Goal: Task Accomplishment & Management: Use online tool/utility

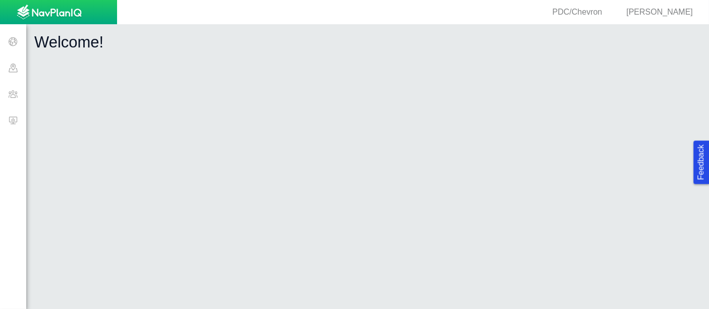
click at [9, 118] on span at bounding box center [13, 120] width 26 height 26
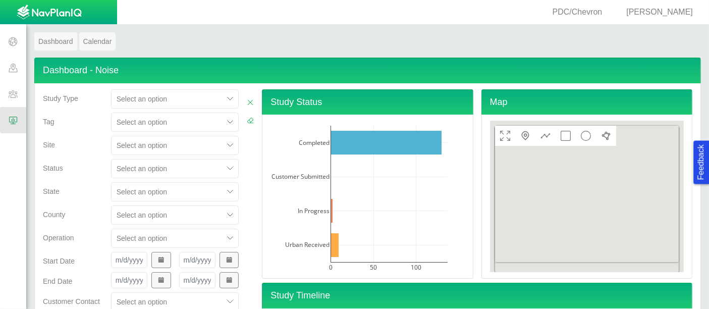
click at [163, 150] on div "Select an option" at bounding box center [175, 145] width 128 height 19
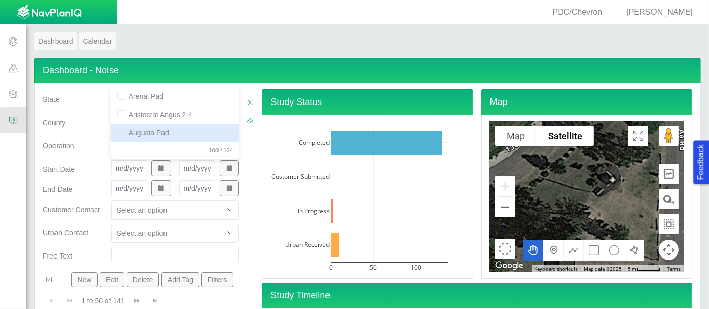
scroll to position [51, 0]
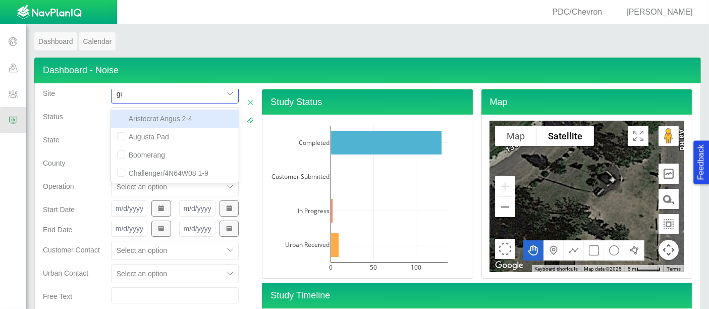
type input "[PERSON_NAME]"
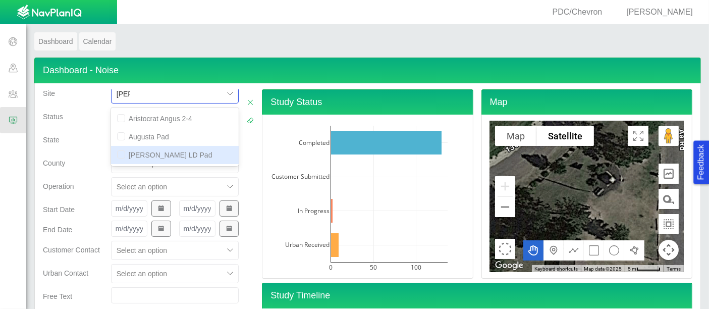
click at [177, 153] on div "[PERSON_NAME] LD Pad" at bounding box center [175, 155] width 128 height 18
checkbox input "false"
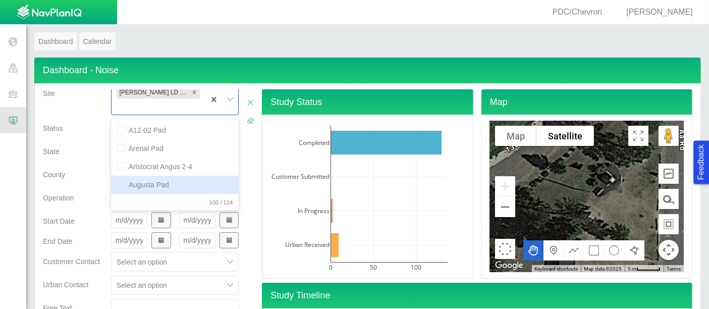
click at [65, 170] on div "County" at bounding box center [73, 176] width 68 height 23
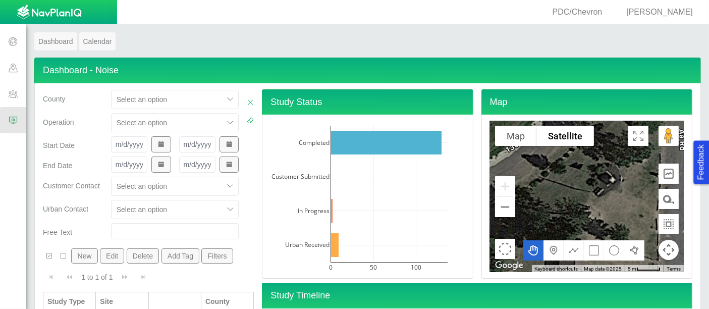
scroll to position [33, 0]
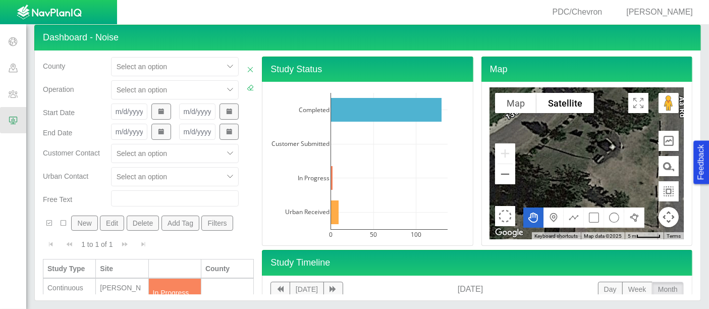
click at [86, 284] on div "Continuous Monitoring" at bounding box center [69, 292] width 44 height 20
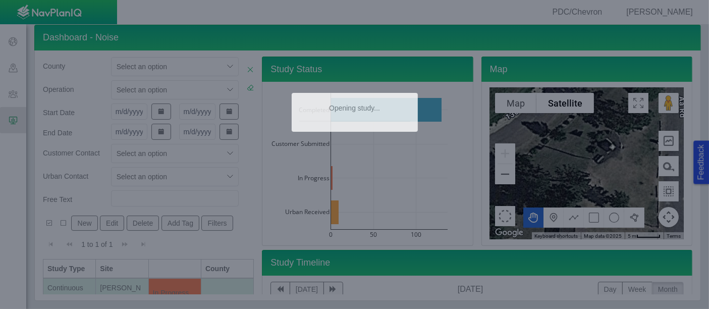
type textarea "x"
type input "[DATE] 1:20 PM"
type input "[DATE] 2:20 PM"
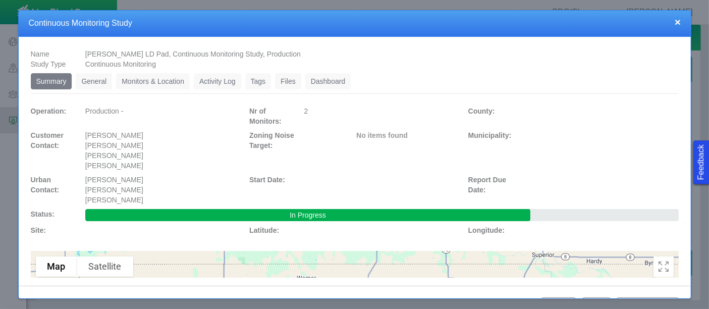
click at [161, 85] on link "Monitors & Location" at bounding box center [153, 81] width 74 height 16
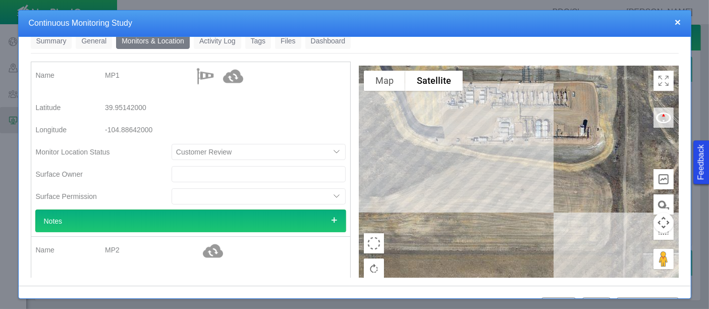
scroll to position [14, 0]
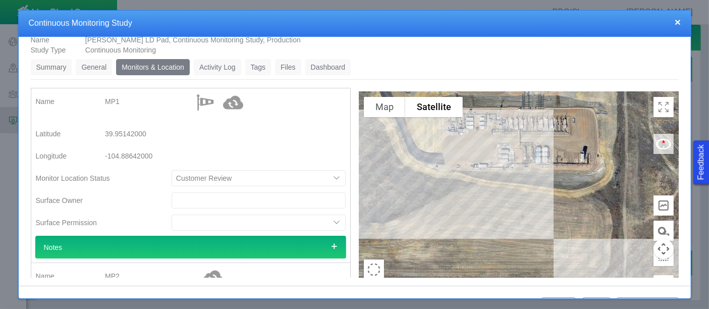
click at [317, 65] on link "Dashboard" at bounding box center [328, 67] width 46 height 16
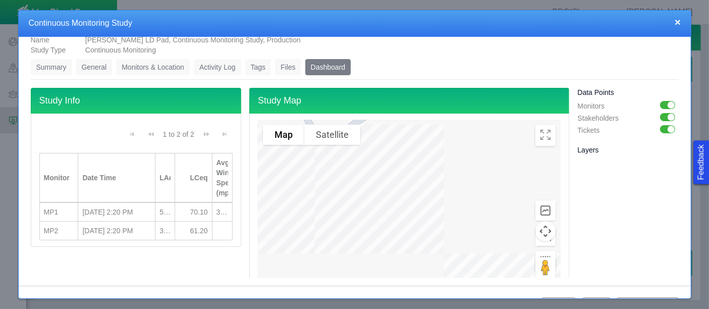
drag, startPoint x: 191, startPoint y: 153, endPoint x: 223, endPoint y: 162, distance: 33.0
click at [223, 162] on th "Avg Wind Speed (mph)" at bounding box center [222, 178] width 21 height 50
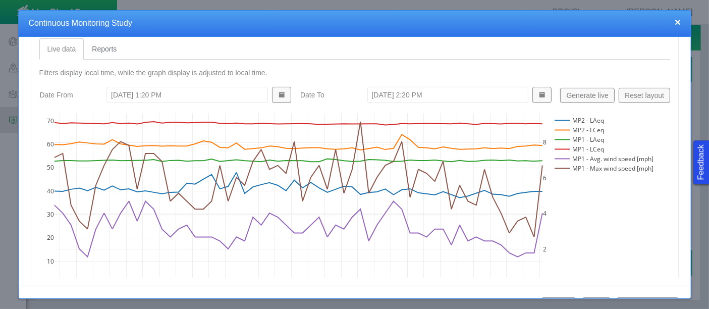
scroll to position [365, 0]
click at [566, 153] on rect at bounding box center [603, 158] width 102 height 10
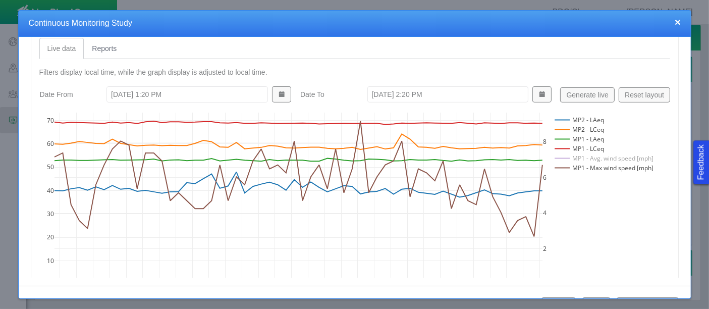
click at [563, 164] on rect at bounding box center [603, 168] width 102 height 10
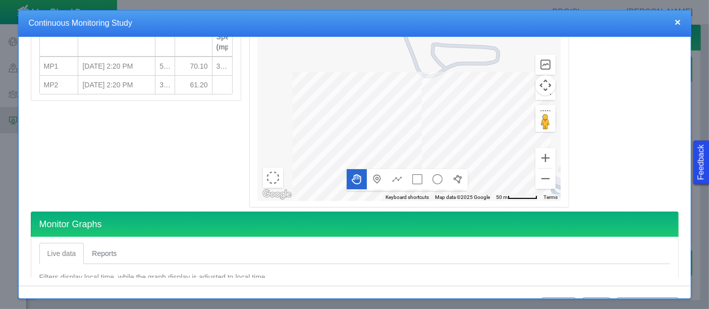
scroll to position [154, 0]
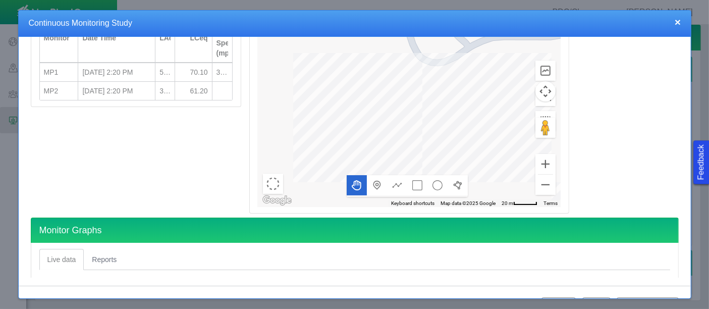
click at [417, 101] on div at bounding box center [409, 93] width 303 height 227
click at [539, 188] on button "Zoom out" at bounding box center [545, 185] width 20 height 20
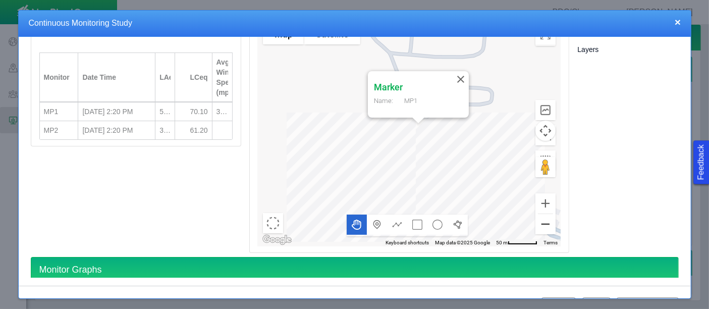
scroll to position [134, 0]
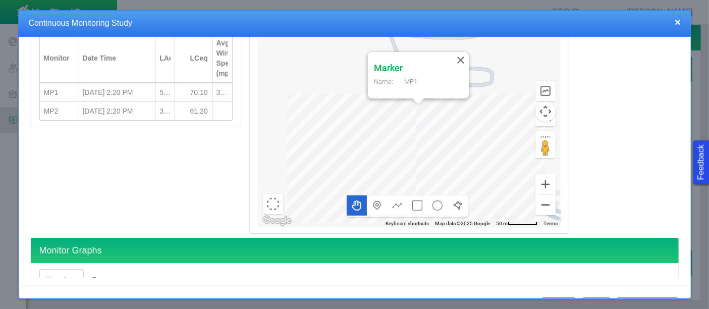
click at [535, 204] on button "Zoom out" at bounding box center [545, 205] width 20 height 20
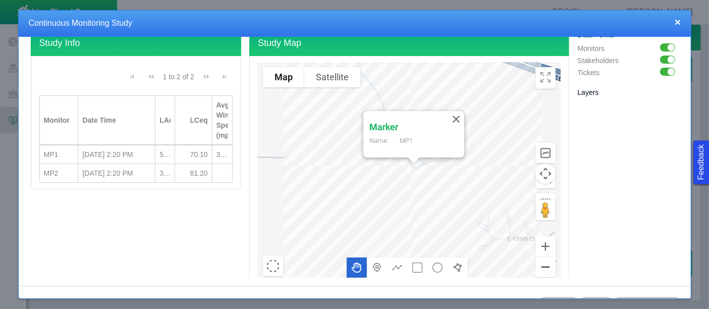
scroll to position [60, 0]
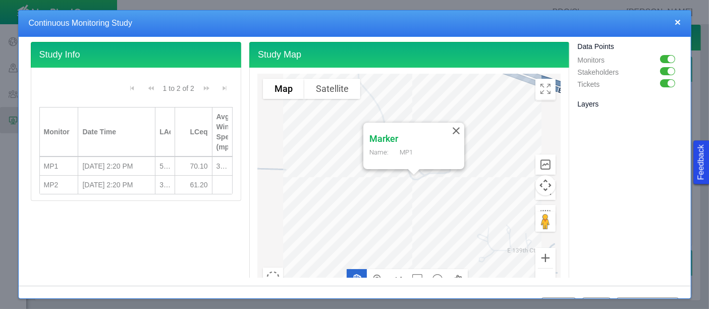
click at [543, 268] on button "Zoom out" at bounding box center [545, 278] width 20 height 20
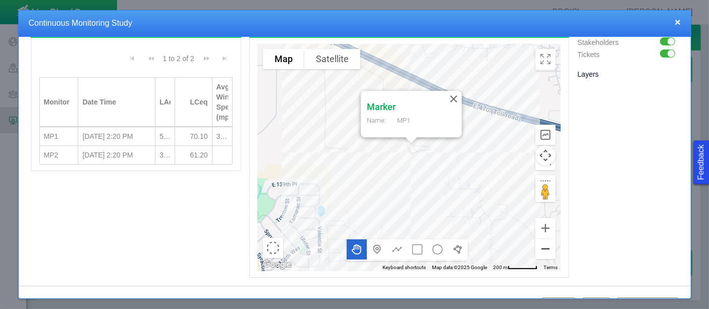
scroll to position [90, 0]
click at [333, 51] on button "Satellite" at bounding box center [332, 58] width 56 height 20
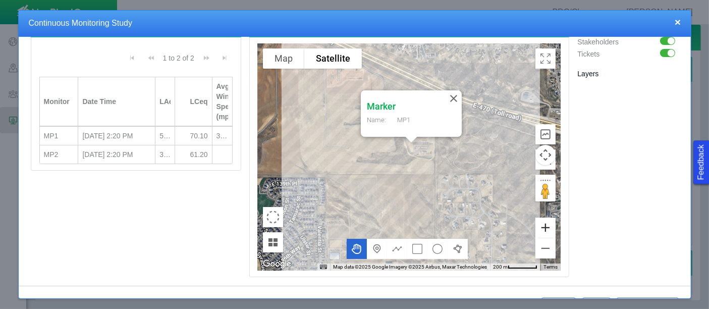
click at [543, 234] on button "Zoom in" at bounding box center [545, 227] width 20 height 20
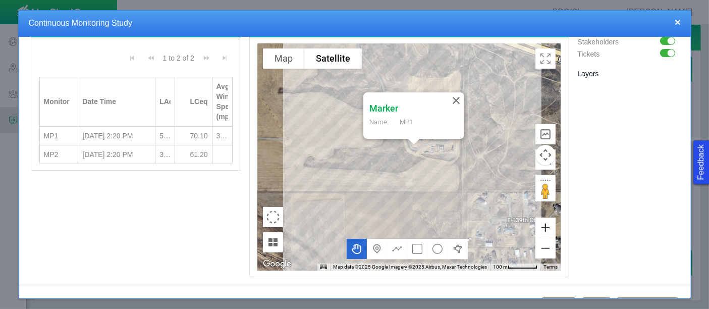
click at [543, 234] on button "Zoom in" at bounding box center [545, 227] width 20 height 20
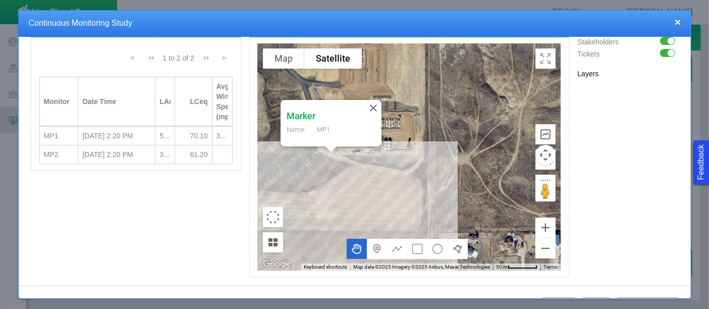
drag, startPoint x: 471, startPoint y: 171, endPoint x: 327, endPoint y: 178, distance: 144.4
click at [327, 178] on div "Marker Name: MP1" at bounding box center [409, 156] width 303 height 227
click at [423, 217] on div "Marker Name: MP1" at bounding box center [409, 156] width 303 height 227
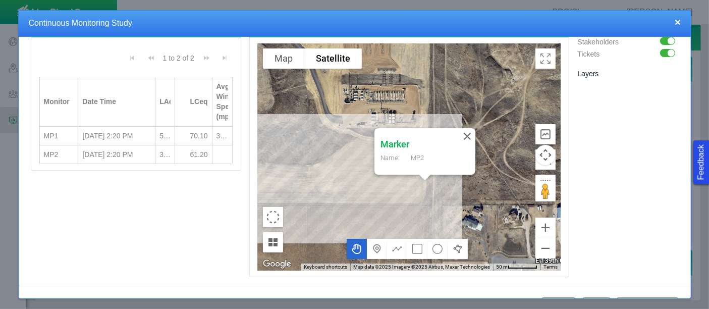
drag, startPoint x: 478, startPoint y: 129, endPoint x: 483, endPoint y: 100, distance: 29.1
click at [483, 100] on div "Marker Name: MP2" at bounding box center [409, 156] width 303 height 227
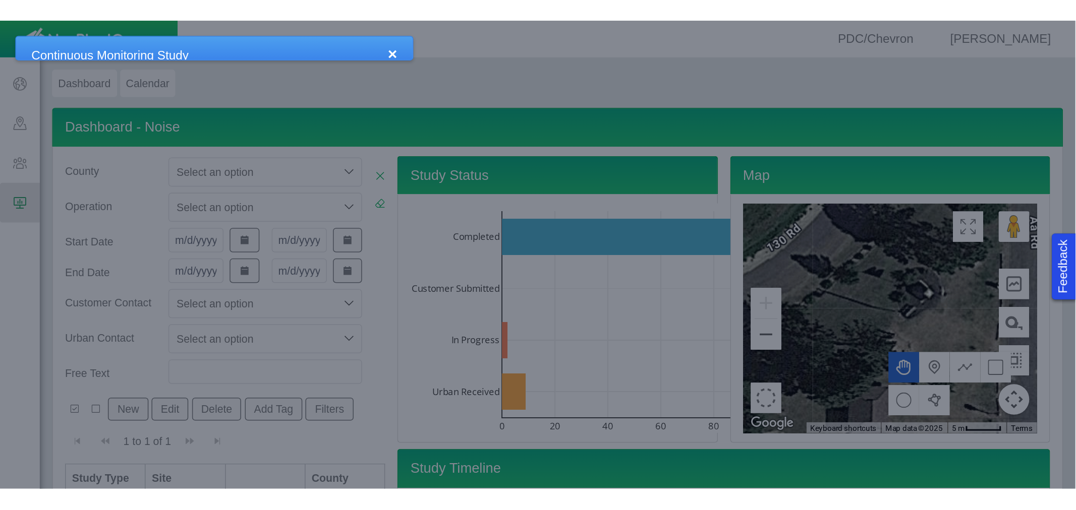
scroll to position [0, 0]
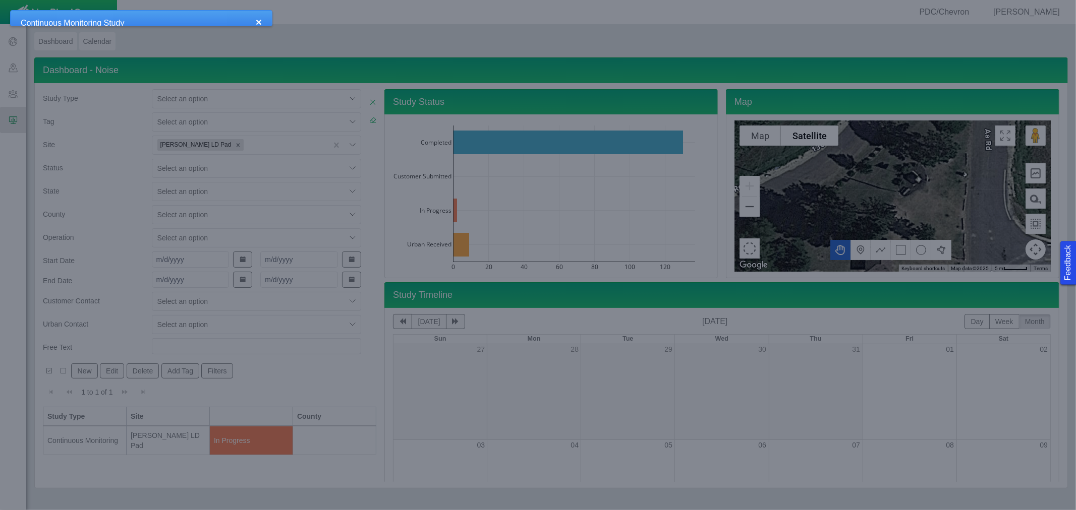
click at [259, 21] on button "×" at bounding box center [259, 22] width 6 height 11
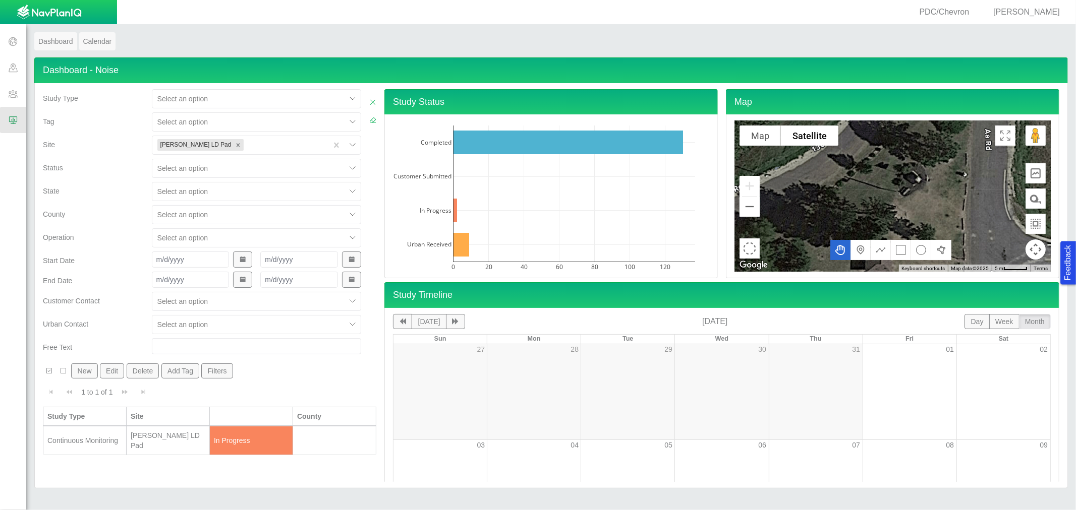
click at [129, 308] on td "[PERSON_NAME] LD Pad" at bounding box center [168, 441] width 83 height 29
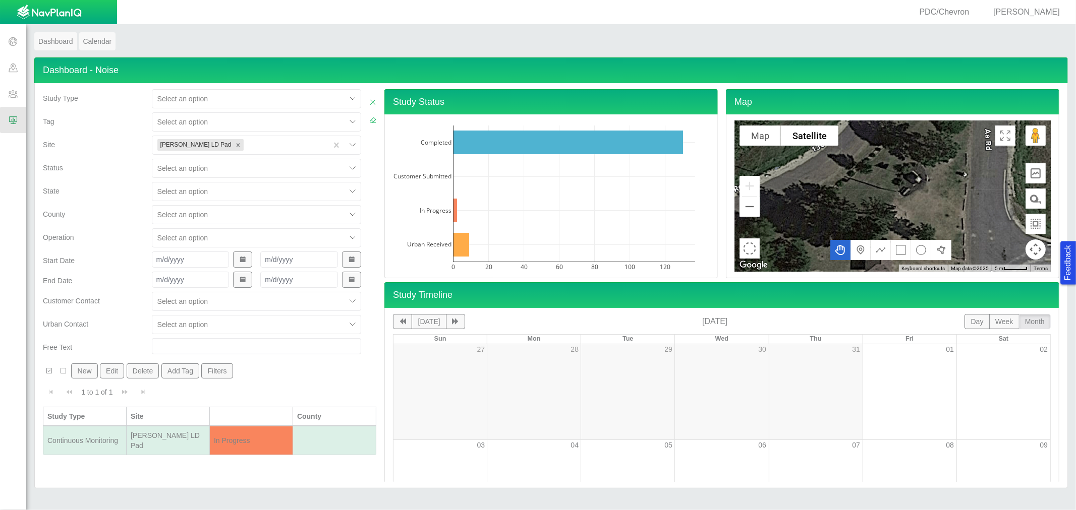
click at [169, 308] on div "[PERSON_NAME] LD Pad" at bounding box center [168, 441] width 75 height 20
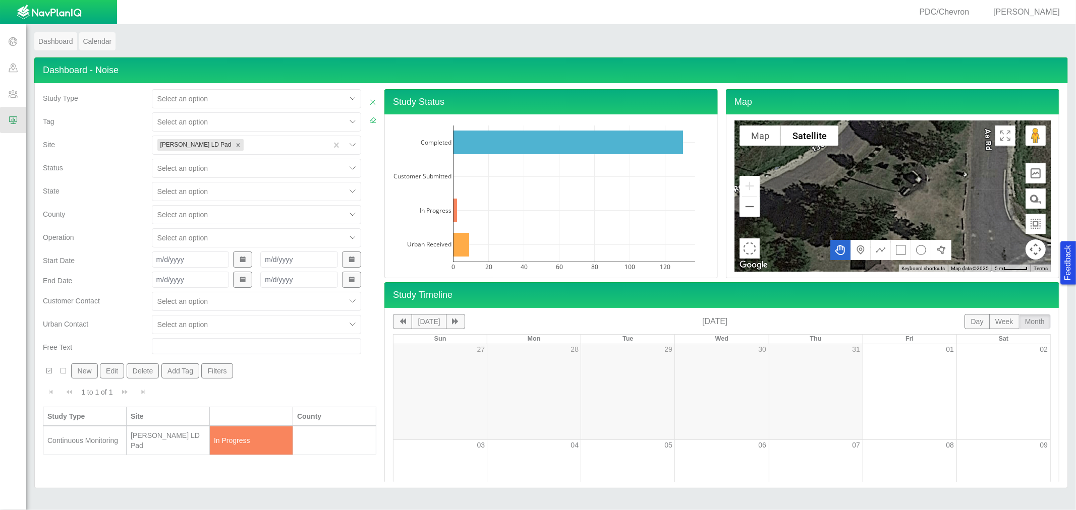
click at [169, 308] on div "[PERSON_NAME] LD Pad" at bounding box center [168, 441] width 75 height 20
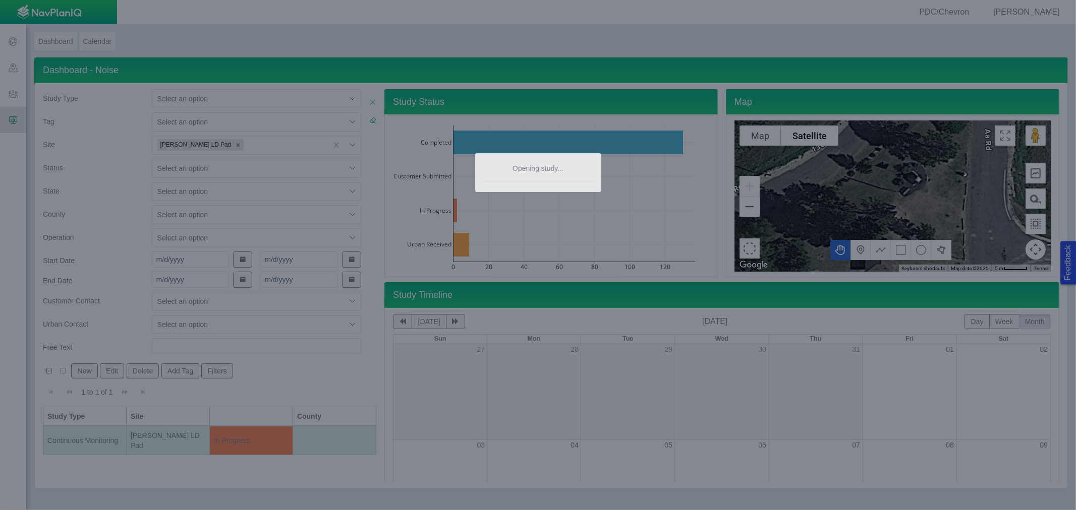
type textarea "x"
type input "[DATE] 1:30 PM"
type input "[DATE] 2:30 PM"
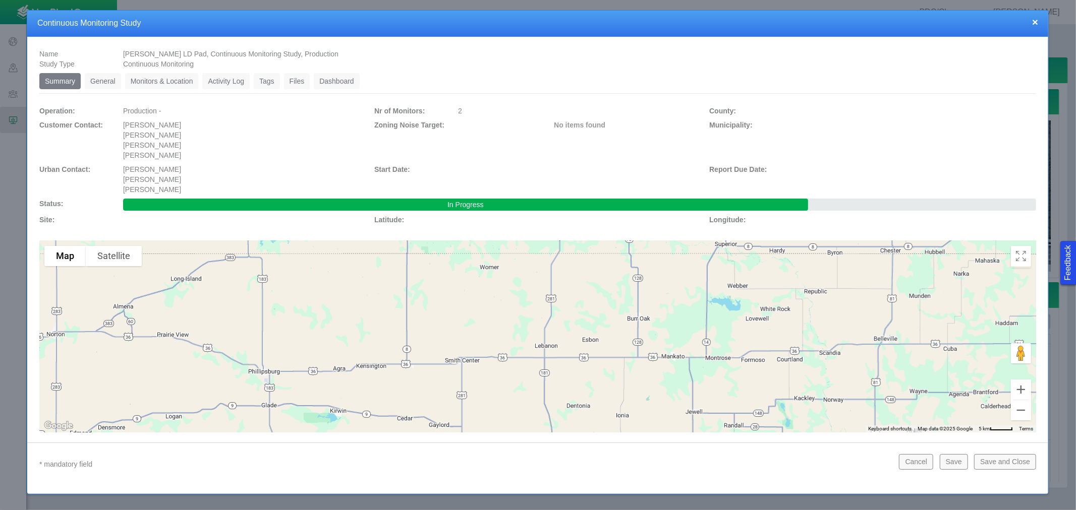
click at [367, 79] on ul "Summary 0 General 0 Monitors & Location 0 Activity Log 0 Tags 0 Files 0 Dashboa…" at bounding box center [537, 83] width 997 height 21
click at [360, 78] on link "Dashboard" at bounding box center [337, 81] width 46 height 16
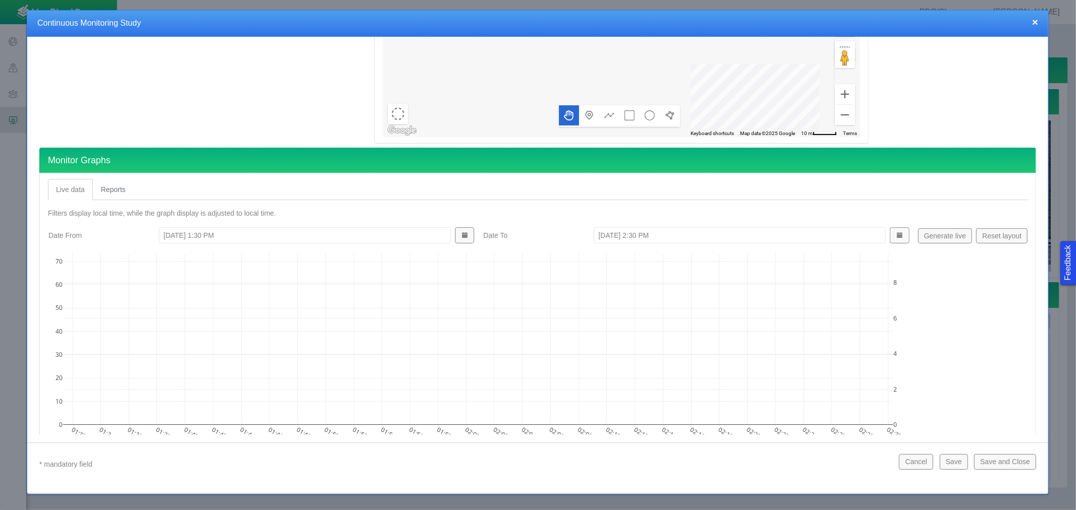
scroll to position [224, 0]
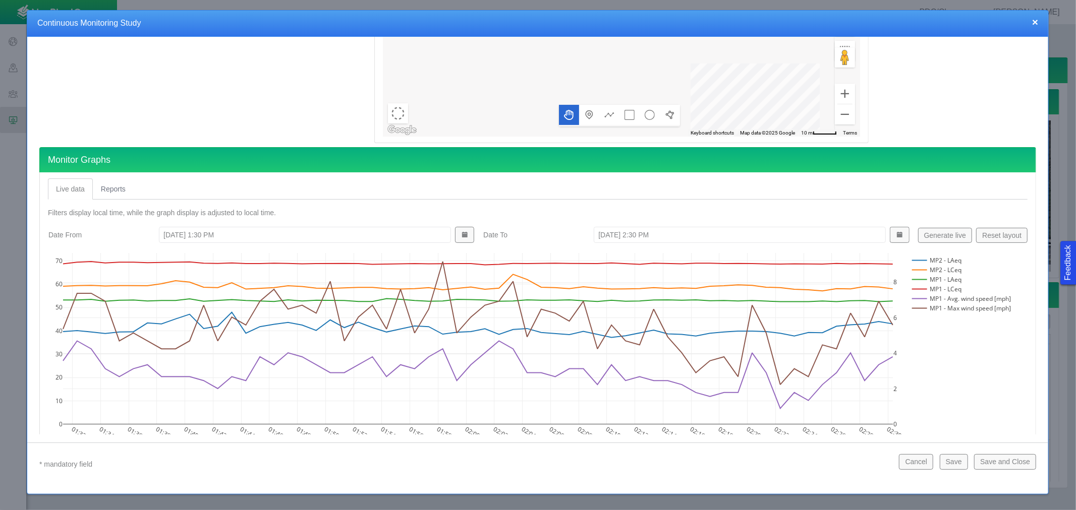
click at [708, 298] on rect at bounding box center [960, 299] width 102 height 10
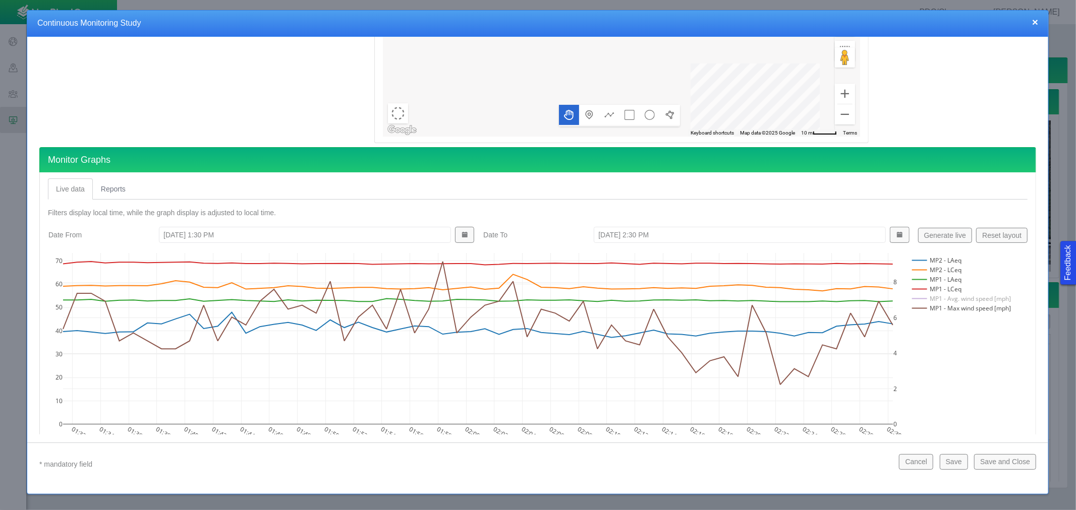
click at [708, 306] on rect at bounding box center [960, 309] width 102 height 10
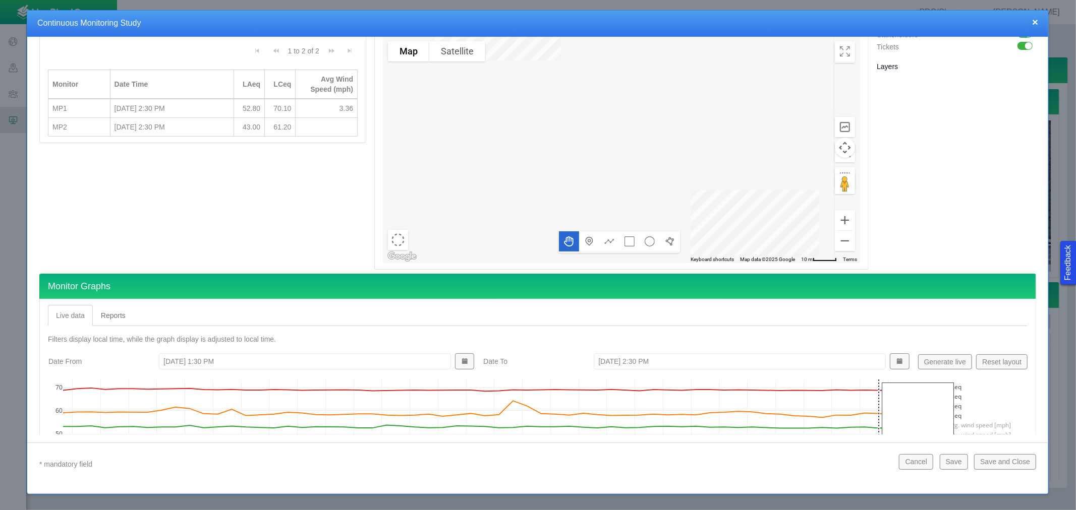
scroll to position [56, 0]
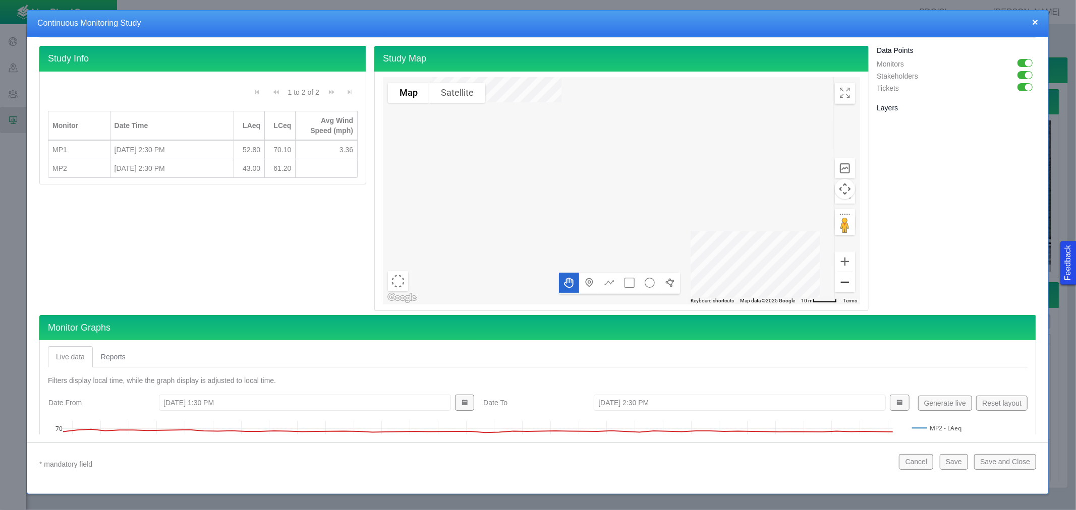
click at [708, 278] on button "Zoom out" at bounding box center [845, 282] width 20 height 20
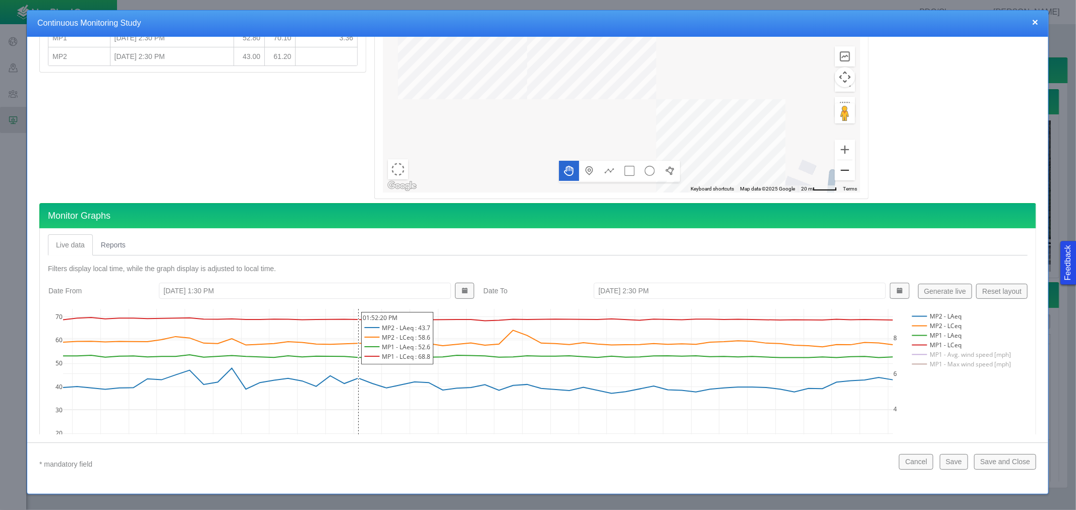
scroll to position [224, 0]
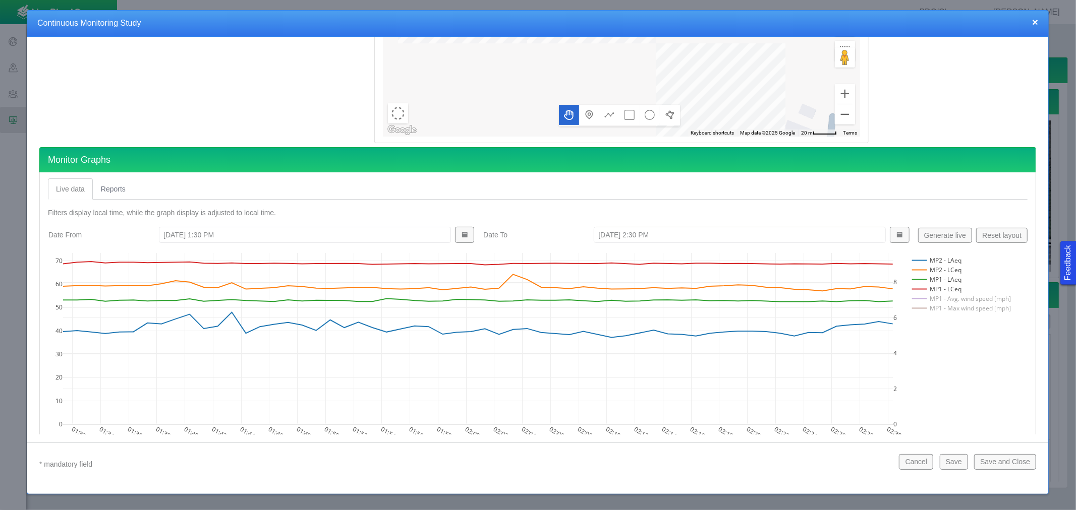
click at [108, 190] on link "Reports" at bounding box center [113, 189] width 41 height 21
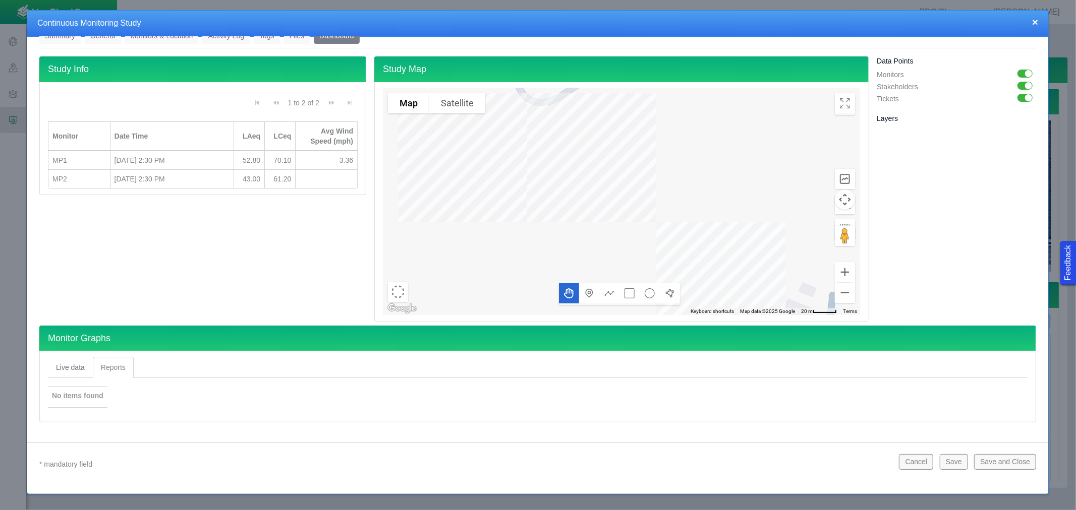
click at [61, 308] on link "Live data" at bounding box center [70, 367] width 45 height 21
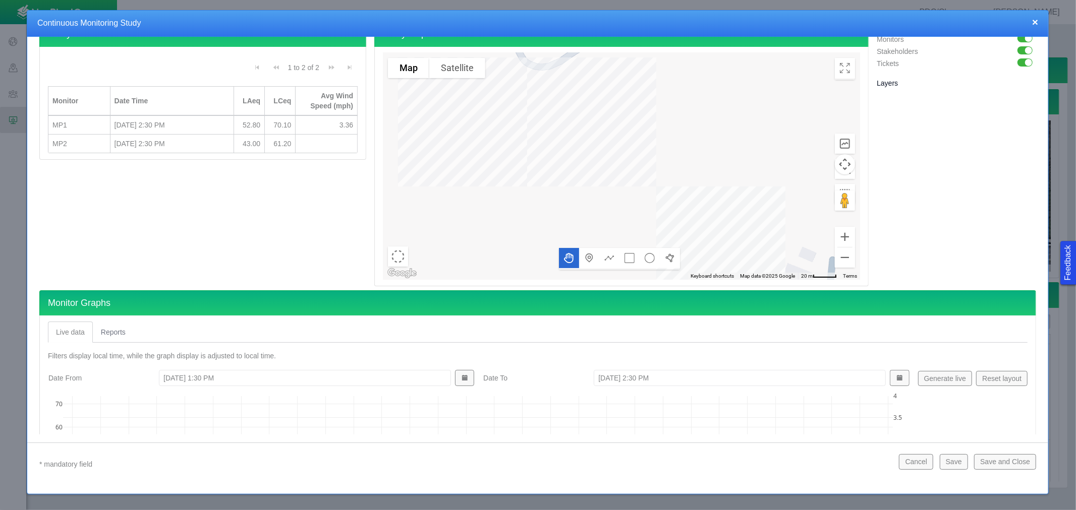
scroll to position [157, 0]
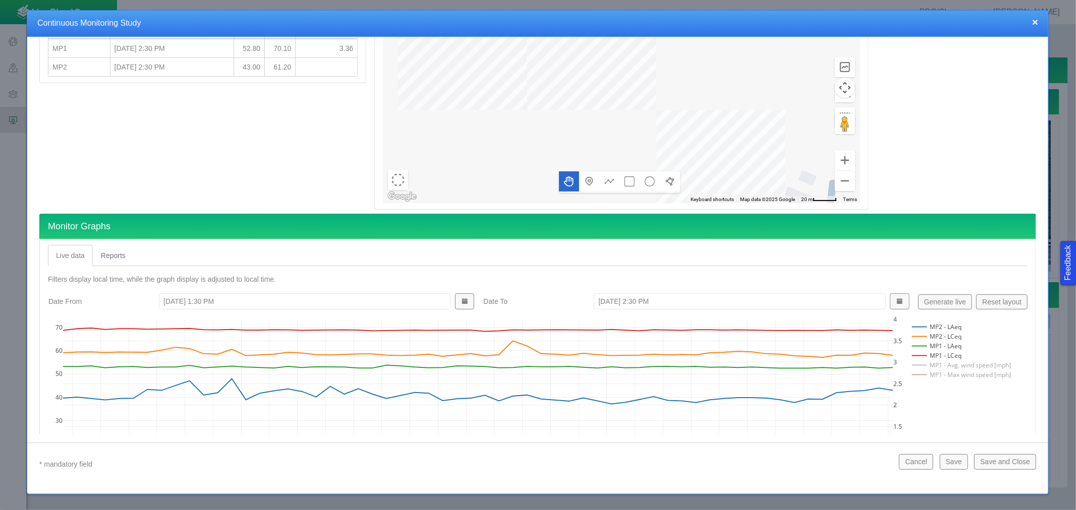
click at [174, 300] on input "[DATE] 1:30 PM" at bounding box center [305, 302] width 292 height 16
click at [708, 308] on rect at bounding box center [960, 366] width 102 height 10
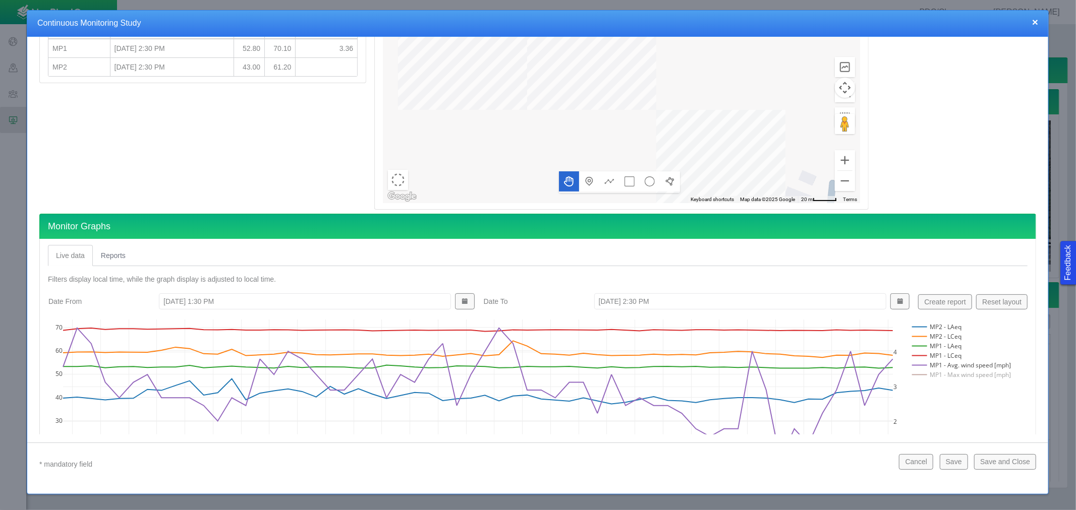
click at [708, 308] on rect at bounding box center [960, 375] width 102 height 10
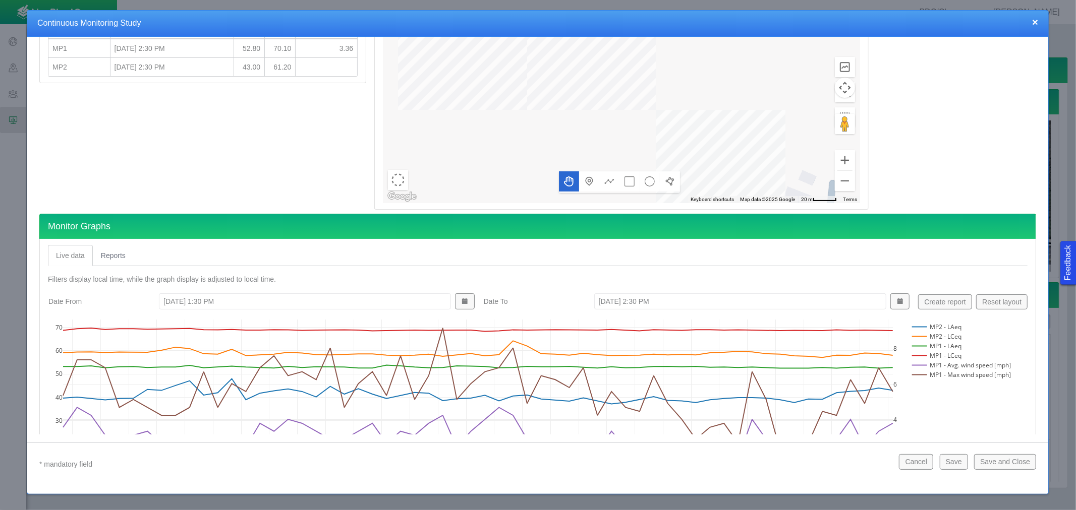
click at [708, 303] on button "Create report" at bounding box center [945, 302] width 54 height 15
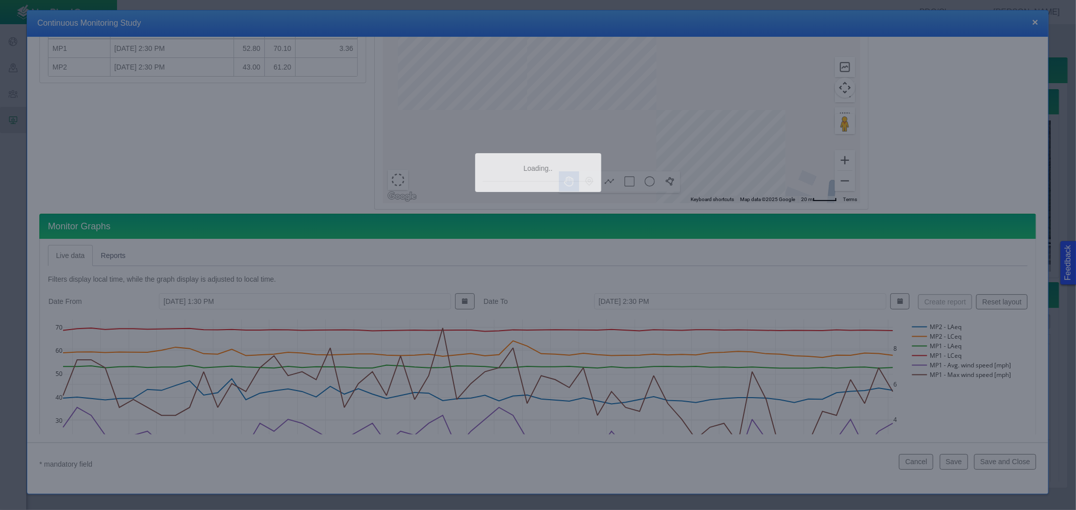
type input "[DATE] 1:31 PM"
type input "[DATE] 2:31 PM"
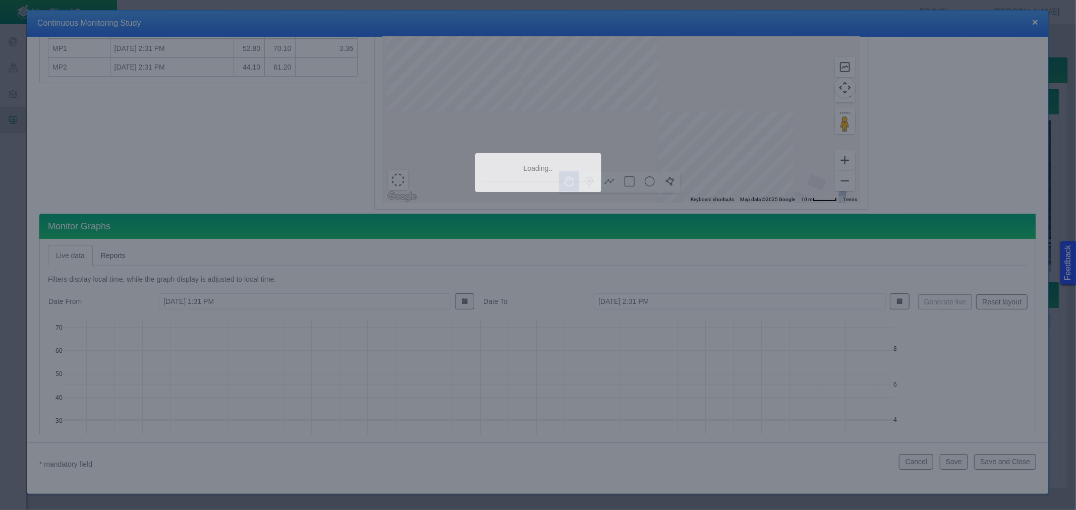
type textarea "x"
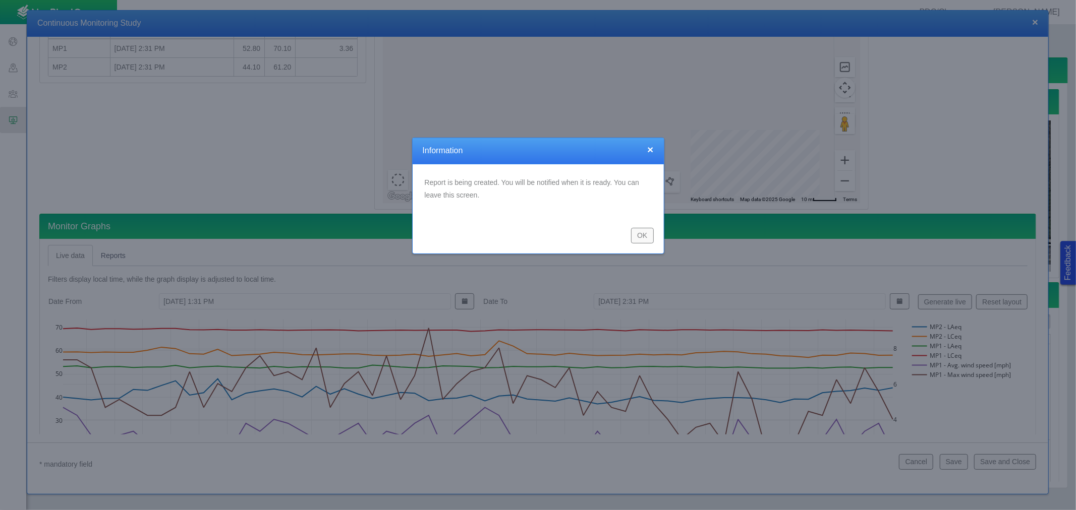
click at [636, 235] on button "OK" at bounding box center [642, 235] width 23 height 15
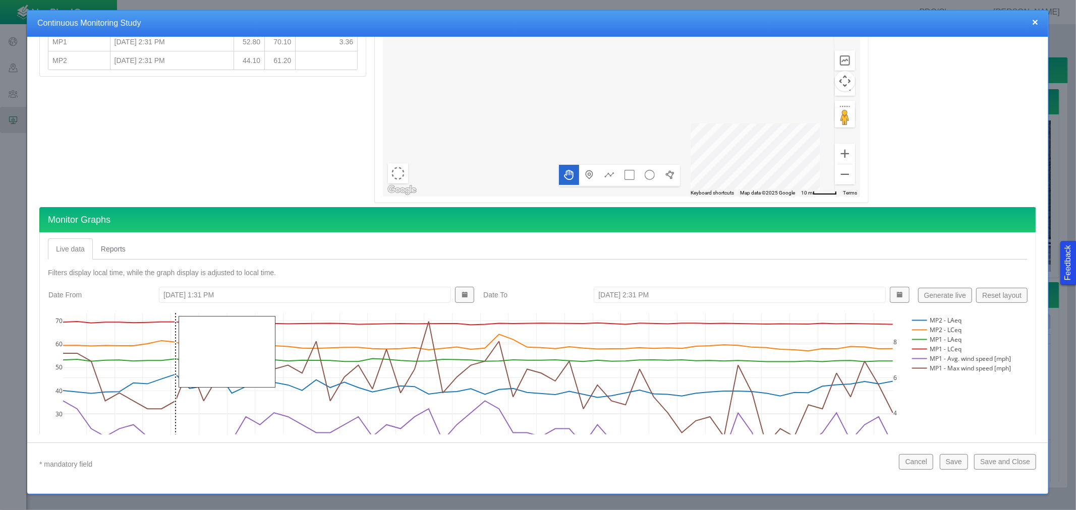
scroll to position [168, 0]
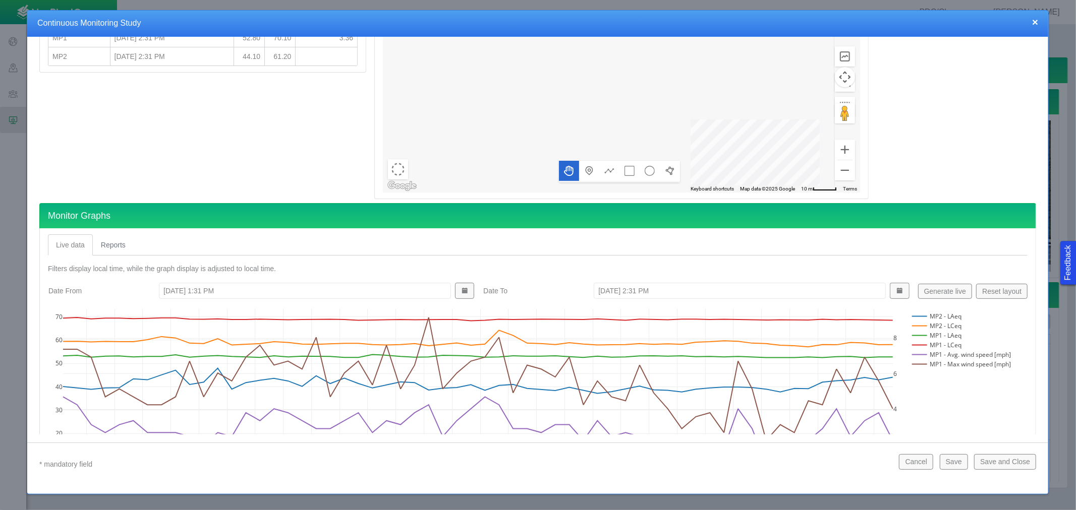
click at [110, 247] on link "Reports" at bounding box center [113, 245] width 41 height 21
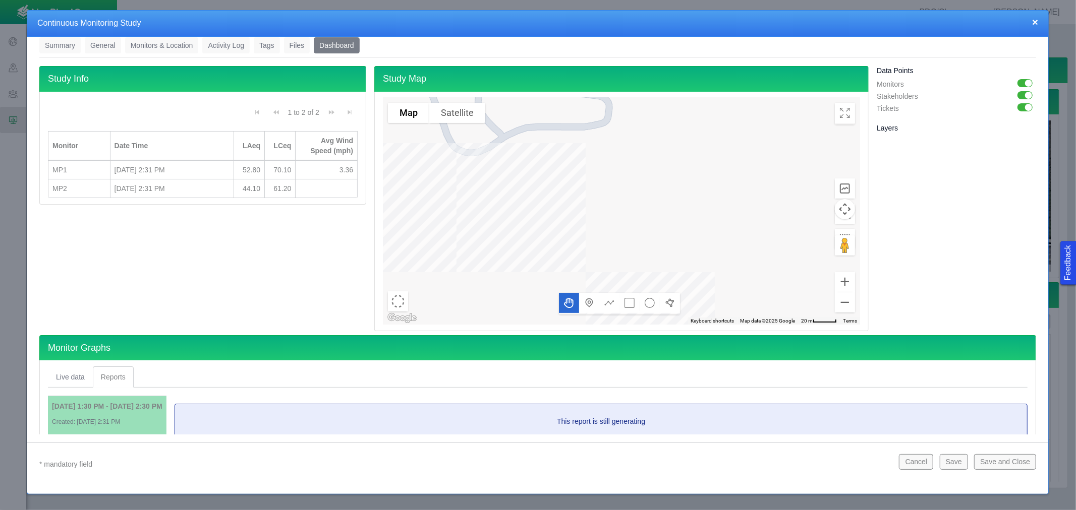
scroll to position [74, 0]
